Goal: Ask a question: Seek information or help from site administrators or community

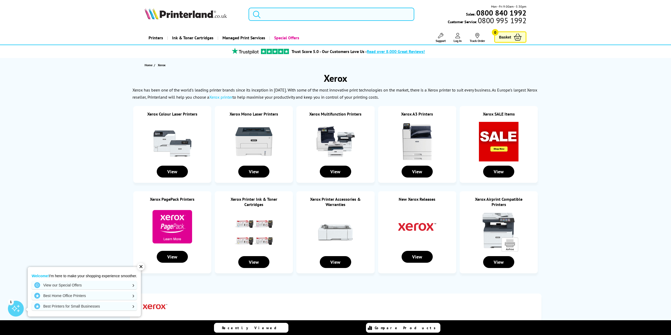
click at [288, 17] on input "search" at bounding box center [332, 14] width 166 height 13
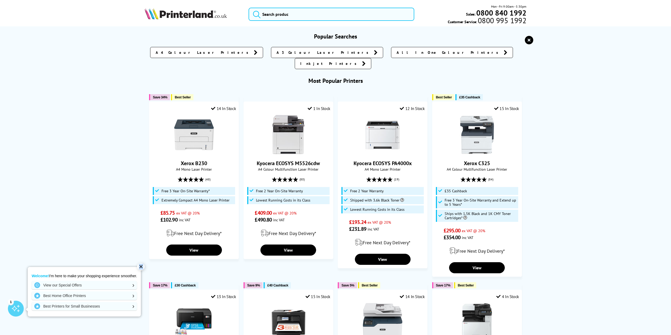
click at [142, 267] on div "✕" at bounding box center [140, 266] width 7 height 7
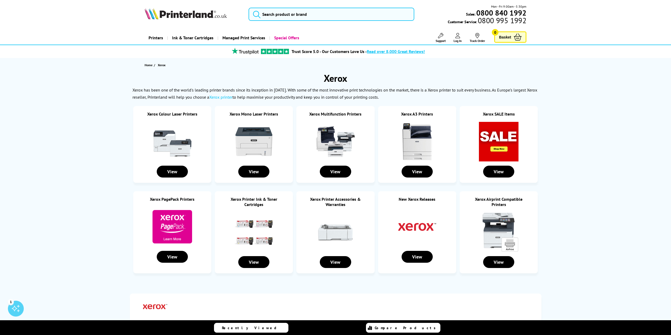
click at [20, 311] on div "1" at bounding box center [16, 309] width 16 height 16
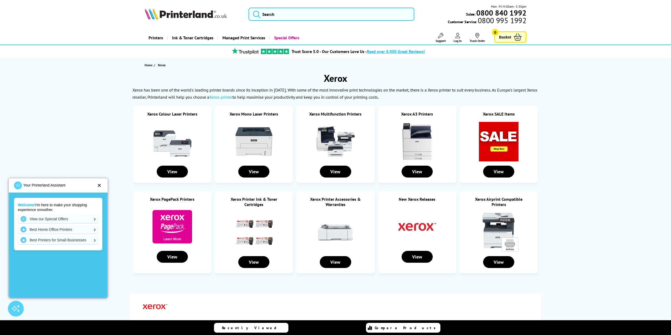
click at [101, 184] on div "✕" at bounding box center [99, 185] width 4 height 5
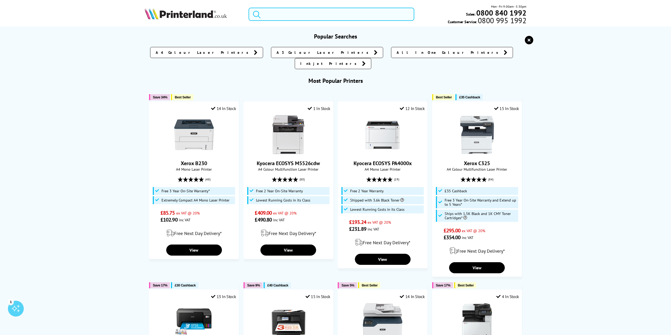
click at [298, 10] on input "search" at bounding box center [332, 14] width 166 height 13
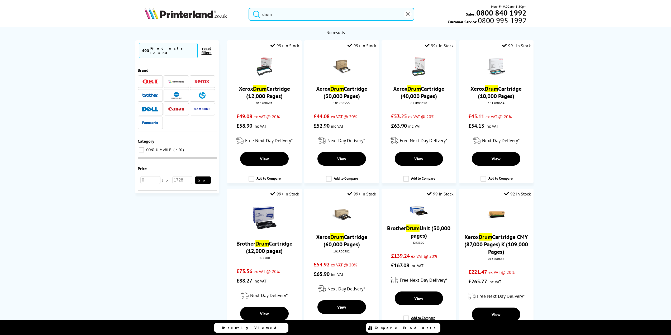
click at [210, 80] on img at bounding box center [202, 82] width 16 height 4
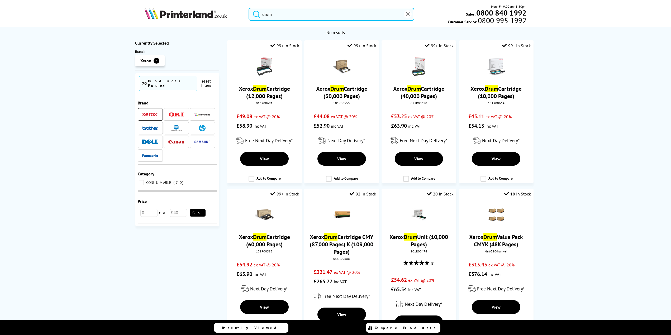
click at [276, 15] on input "drum" at bounding box center [332, 14] width 166 height 13
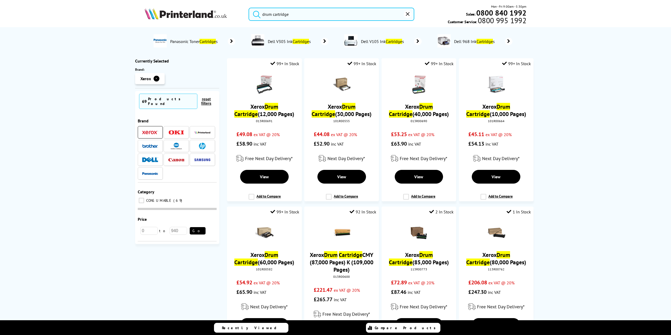
type input "drum cartridge"
click at [249, 8] on button "submit" at bounding box center [255, 14] width 13 height 12
click at [509, 41] on icon at bounding box center [508, 41] width 7 height 7
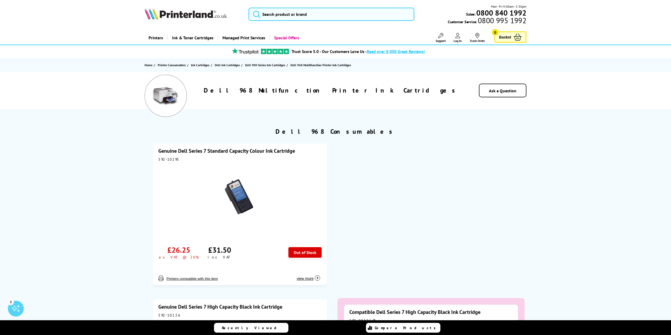
drag, startPoint x: 391, startPoint y: 77, endPoint x: 395, endPoint y: 79, distance: 4.9
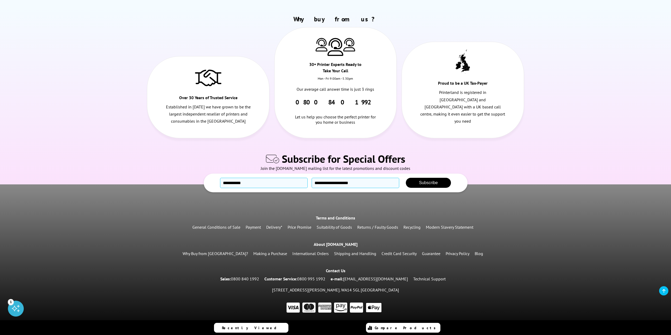
click at [665, 290] on link at bounding box center [663, 290] width 9 height 9
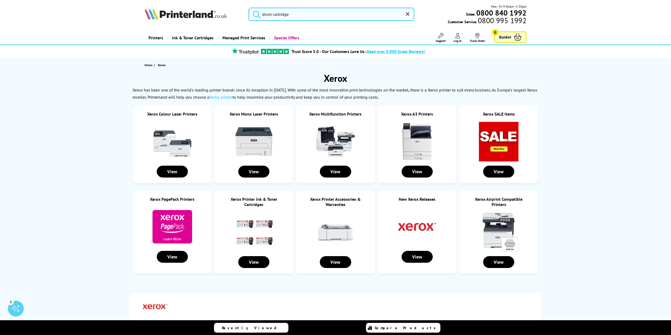
click at [301, 17] on input "drum cartridge" at bounding box center [332, 14] width 166 height 13
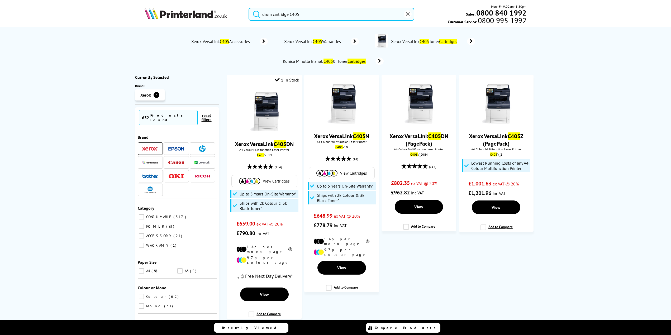
click at [249, 8] on button "submit" at bounding box center [255, 14] width 13 height 12
click at [313, 13] on input "drum cartridge C405" at bounding box center [332, 14] width 166 height 13
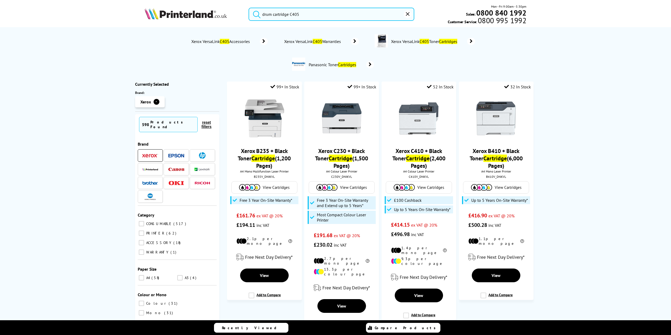
type input "drum cartridge C405"
click at [249, 8] on button "submit" at bounding box center [255, 14] width 13 height 12
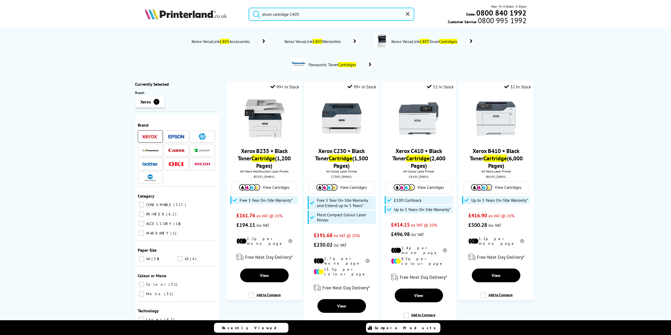
scroll to position [65, 0]
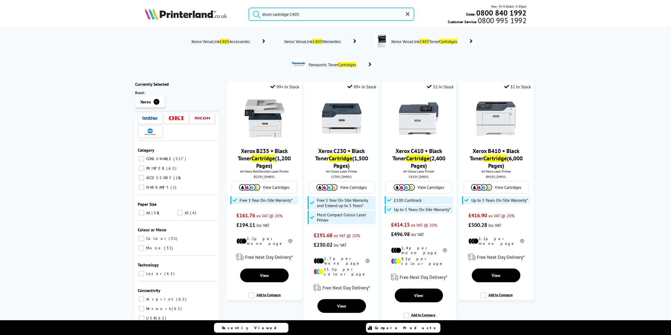
click at [180, 210] on input "A3 4" at bounding box center [179, 212] width 5 height 5
checkbox input "true"
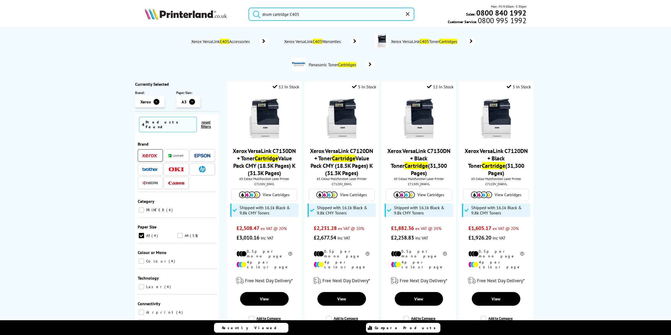
click at [145, 208] on span "PRINTER" at bounding box center [155, 210] width 21 height 5
click at [144, 207] on input "PRINTER 4" at bounding box center [141, 209] width 5 height 5
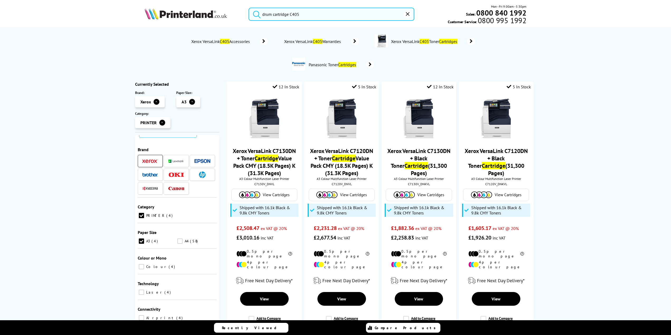
scroll to position [23, 0]
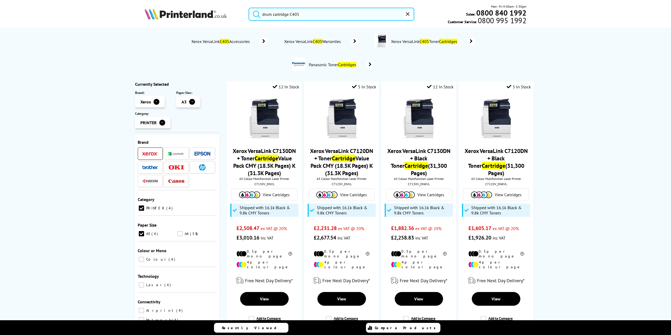
click at [144, 205] on label "PRINTER 4" at bounding box center [177, 208] width 79 height 7
click at [144, 206] on input "PRINTER 4" at bounding box center [141, 208] width 5 height 5
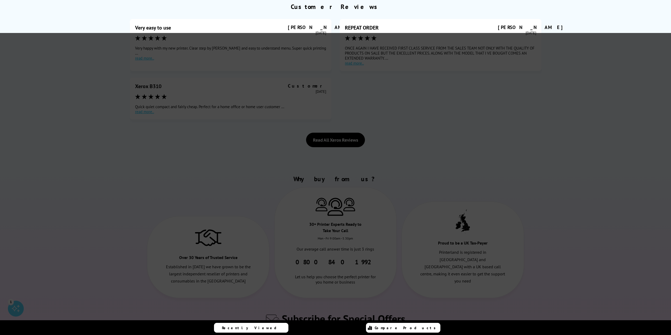
scroll to position [422, 0]
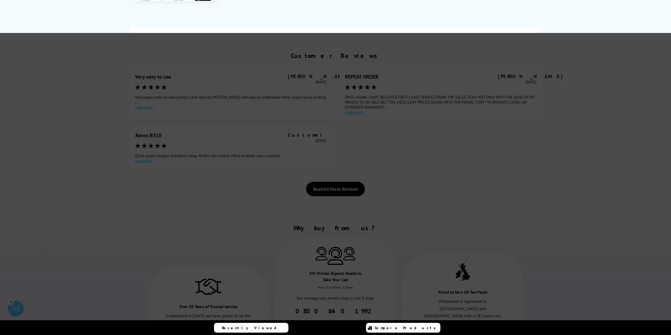
click at [440, 159] on div at bounding box center [335, 200] width 671 height 335
click at [370, 217] on div at bounding box center [335, 200] width 671 height 335
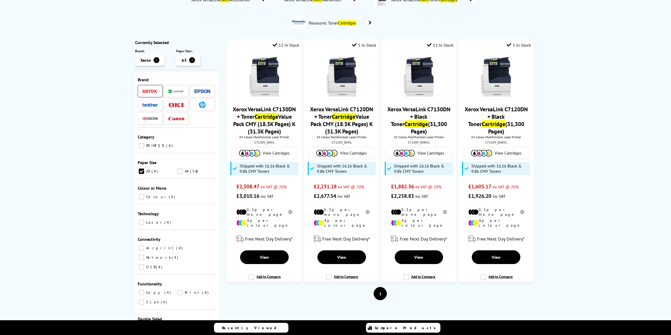
scroll to position [0, 0]
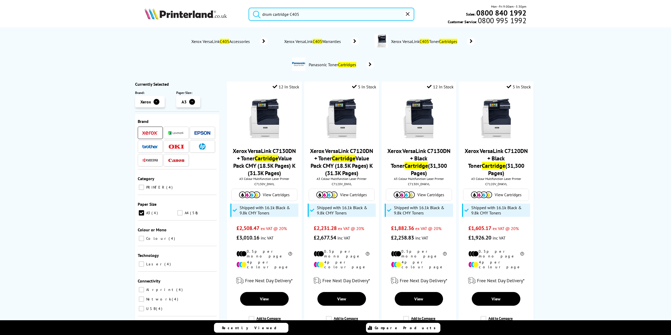
drag, startPoint x: 134, startPoint y: 209, endPoint x: 137, endPoint y: 208, distance: 4.1
click at [134, 209] on div "Currently Selected Brand : Xerox ✕ Paper Size : A3 ✕ 4 Products Found reset fil…" at bounding box center [336, 253] width 412 height 342
click at [139, 210] on input "A3 4" at bounding box center [141, 212] width 5 height 5
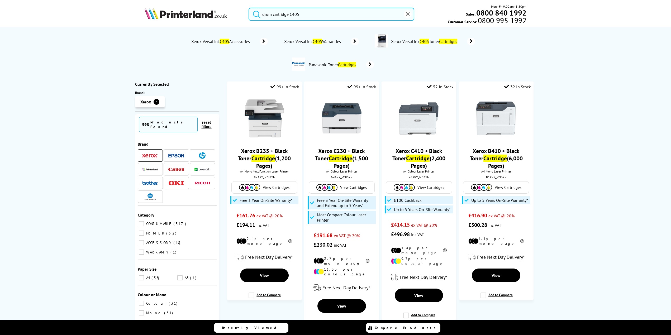
click at [301, 14] on input "drum cartridge C405" at bounding box center [332, 14] width 166 height 13
click at [249, 8] on button "submit" at bounding box center [255, 14] width 13 height 12
drag, startPoint x: 301, startPoint y: 14, endPoint x: 290, endPoint y: 12, distance: 11.2
click at [290, 12] on input "drum cartridge C405" at bounding box center [332, 14] width 166 height 13
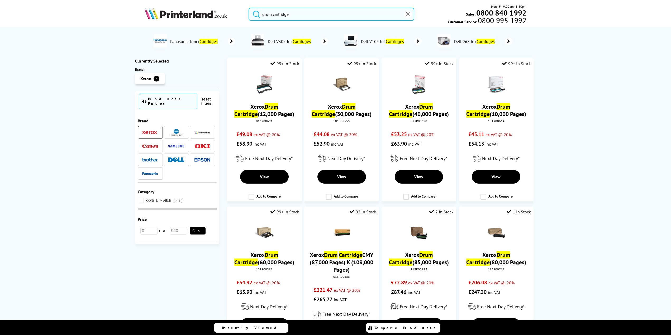
click at [262, 16] on button "submit" at bounding box center [255, 14] width 13 height 12
click at [262, 15] on input "drum cartridge" at bounding box center [332, 14] width 166 height 13
paste input "C405"
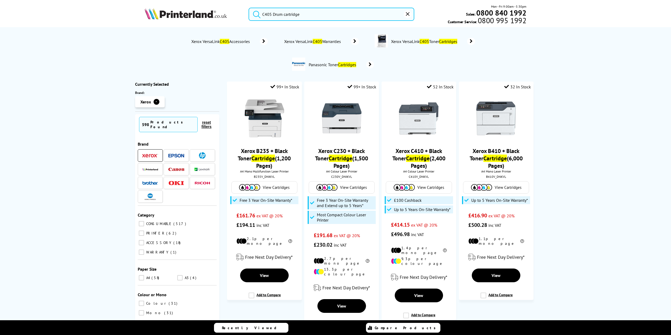
type input "C405 Drum cartridge"
click at [249, 8] on button "submit" at bounding box center [255, 14] width 13 height 12
click at [442, 41] on span "Xerox VersaLink C405 Toner Cartridges" at bounding box center [425, 41] width 69 height 5
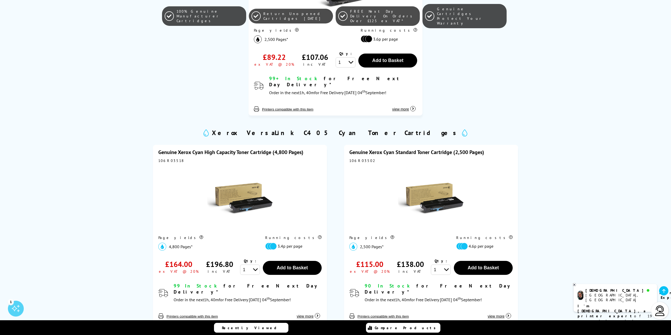
scroll to position [871, 0]
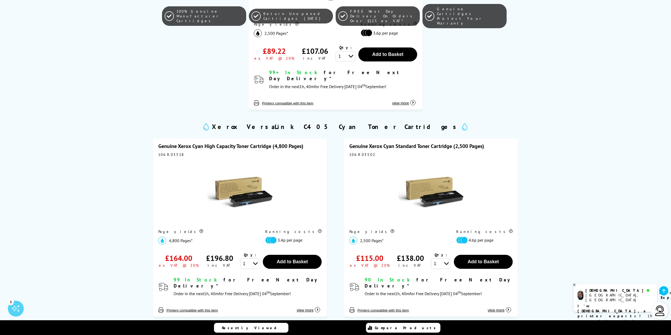
click at [605, 304] on p "I'm Christian, a printer expert of 19 years! I can help you choose the right pr…" at bounding box center [615, 319] width 75 height 30
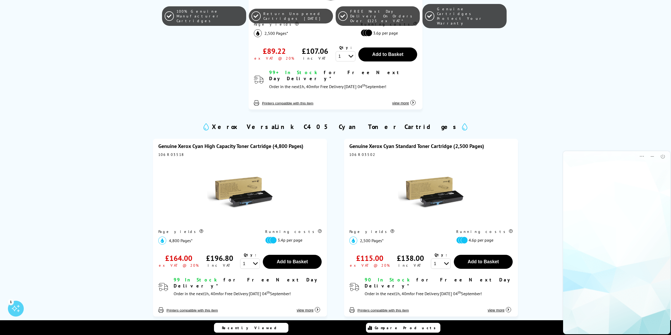
scroll to position [0, 0]
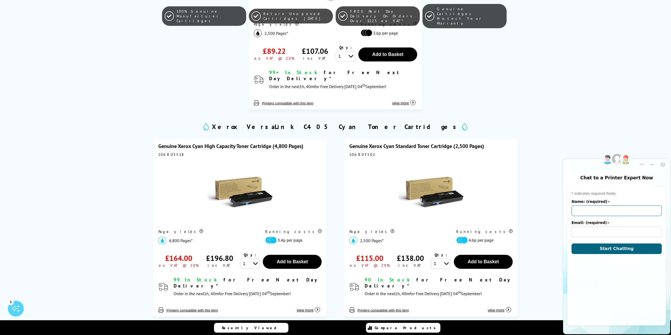
click at [585, 211] on input "Name: (required)" at bounding box center [617, 211] width 90 height 11
type input "Rob Carter"
click at [592, 234] on input "Email: (required)" at bounding box center [617, 232] width 90 height 11
type input "rob@rapidaccessltd.com"
click at [572, 244] on button "Start Chatting" at bounding box center [617, 249] width 90 height 11
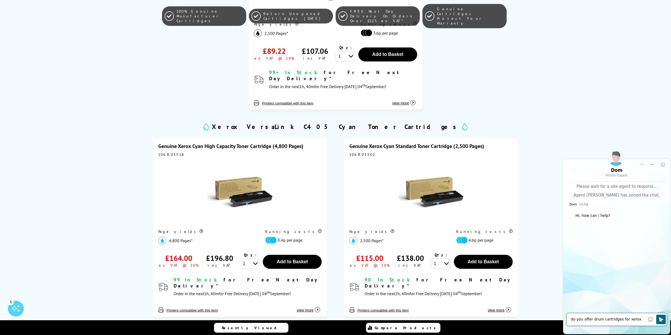
click at [591, 318] on textarea "do you offer drum cartridges for xerox c405" at bounding box center [608, 319] width 74 height 5
type textarea "do you offer colour drum cartridges for xerox c405"
click at [616, 321] on textarea "do you offer colour drum cartridges for xerox c405" at bounding box center [608, 317] width 74 height 11
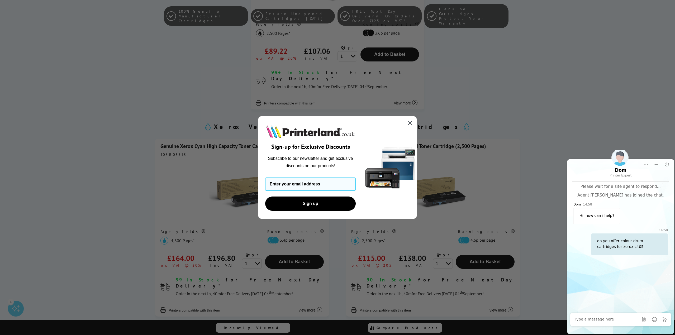
click at [408, 125] on circle "Close dialog" at bounding box center [410, 123] width 9 height 9
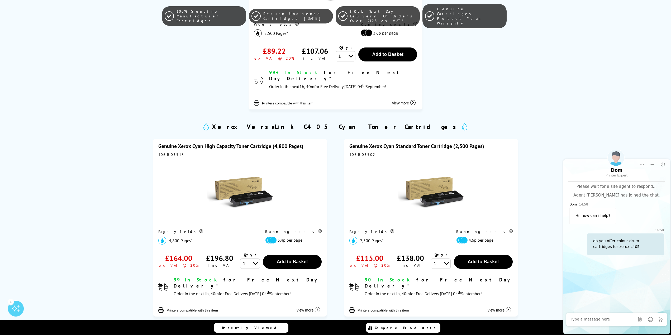
click at [619, 276] on div "Chat window Please wait for a site agent to respond... Agent Dom has joined the…" at bounding box center [616, 247] width 107 height 131
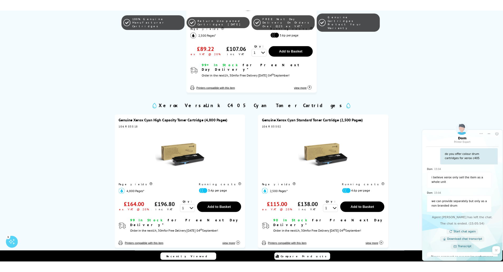
scroll to position [76, 0]
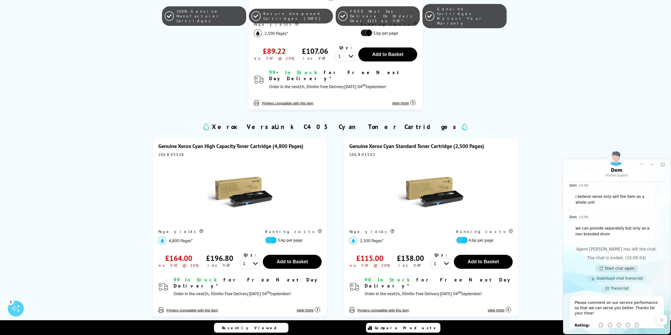
click at [617, 270] on link "Start chat again" at bounding box center [620, 268] width 30 height 5
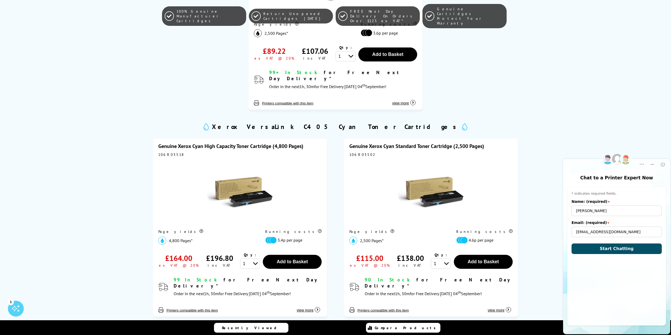
click at [617, 250] on span "Start Chatting" at bounding box center [617, 248] width 34 height 5
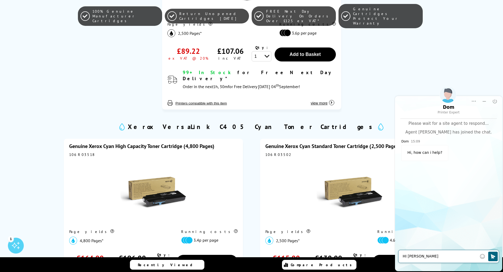
type textarea "HI Tom,"
type textarea "Dom"
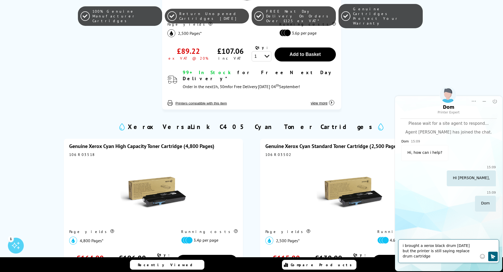
click at [422, 257] on textarea "i brought a xerox black drum yesterday but the printer is still saying replace …" at bounding box center [439, 251] width 74 height 16
type textarea "i brought a xerox black drum yesterday but the printer is still saying replace …"
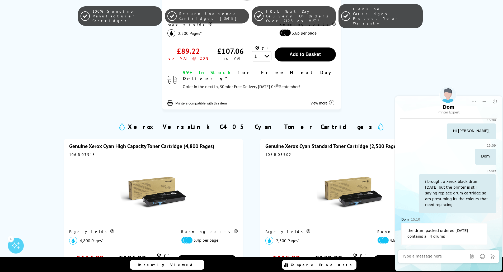
scroll to position [73, 0]
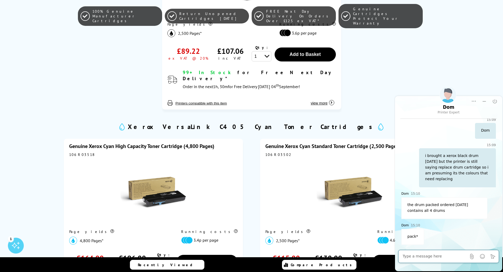
click at [429, 257] on textarea at bounding box center [434, 256] width 64 height 5
type textarea "ok i thought they were just black"
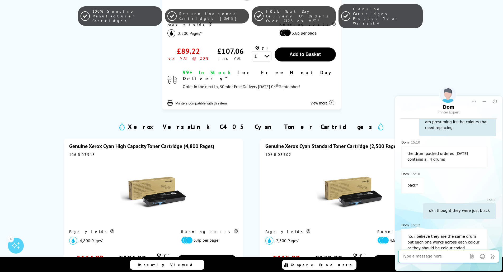
scroll to position [136, 0]
